Goal: Book appointment/travel/reservation

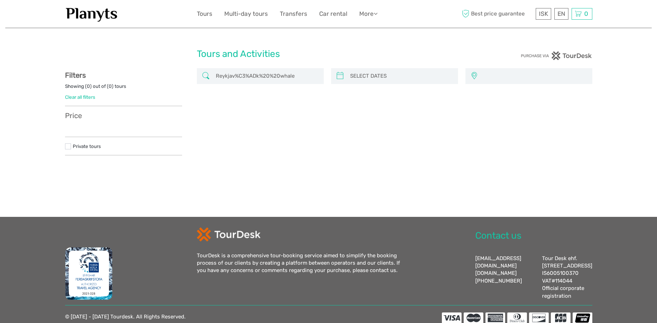
select select
click at [381, 76] on input "search" at bounding box center [400, 76] width 107 height 12
click at [334, 74] on div at bounding box center [394, 76] width 127 height 16
select select
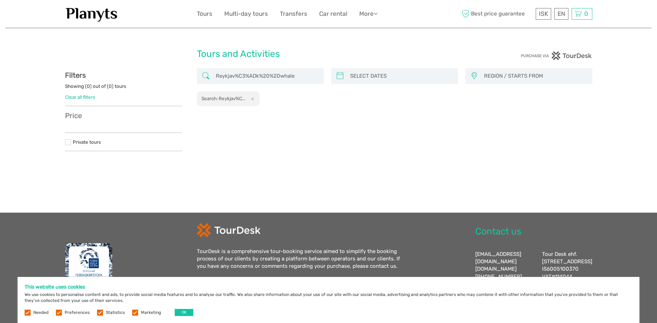
click at [345, 76] on div at bounding box center [394, 76] width 127 height 16
click at [340, 77] on icon at bounding box center [340, 75] width 7 height 11
type input "[DATE]"
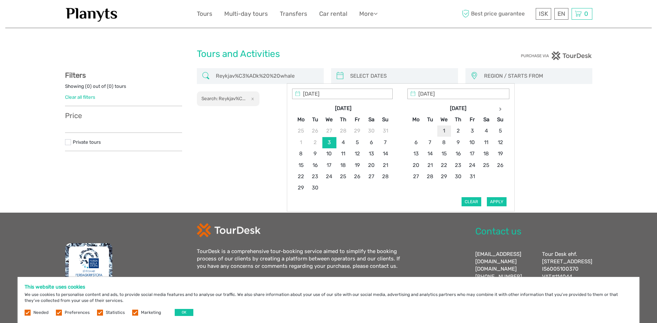
type input "[DATE]"
click at [496, 200] on button "Apply" at bounding box center [497, 201] width 20 height 9
type input "[DATE] - [DATE]"
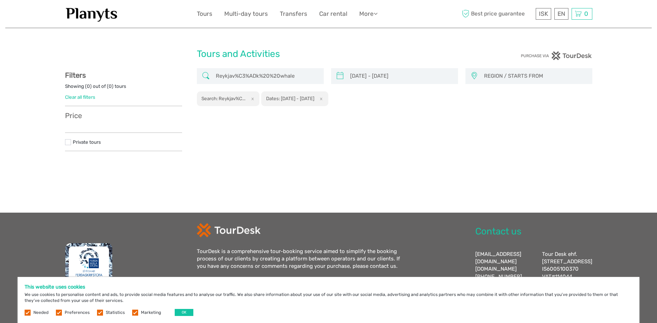
scroll to position [35, 0]
drag, startPoint x: 299, startPoint y: 76, endPoint x: 254, endPoint y: 76, distance: 45.0
click at [249, 76] on input "Reykjav%C3%ADk%20%20whale" at bounding box center [266, 76] width 107 height 12
click at [270, 75] on input "Reykjav%C3%ADk%20%20whale" at bounding box center [266, 76] width 107 height 12
drag, startPoint x: 280, startPoint y: 77, endPoint x: 217, endPoint y: 75, distance: 63.3
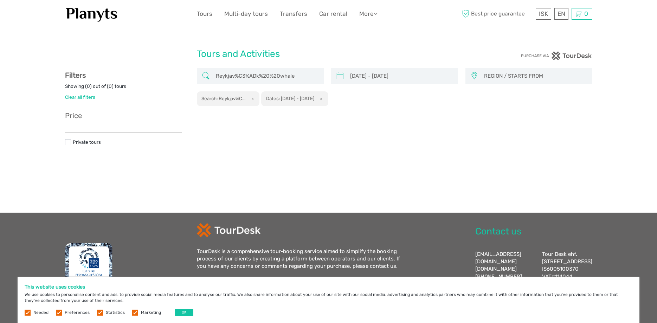
click at [217, 75] on input "Reykjav%C3%ADk%20%20whale" at bounding box center [266, 76] width 107 height 12
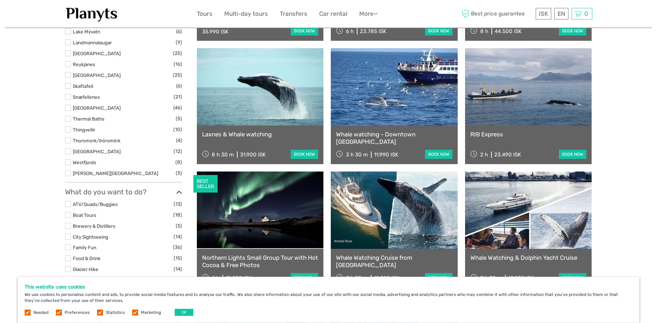
scroll to position [470, 0]
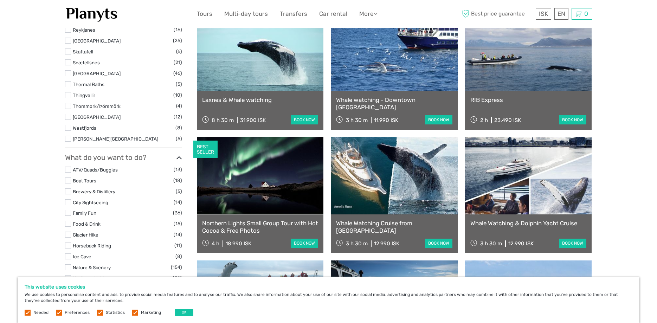
type input "whale"
